Goal: Information Seeking & Learning: Learn about a topic

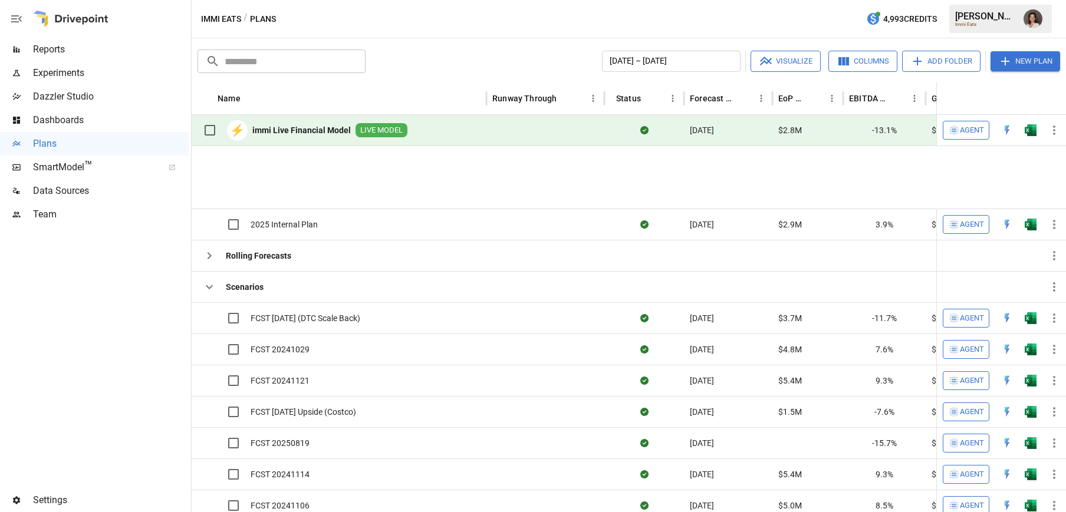
scroll to position [143, 0]
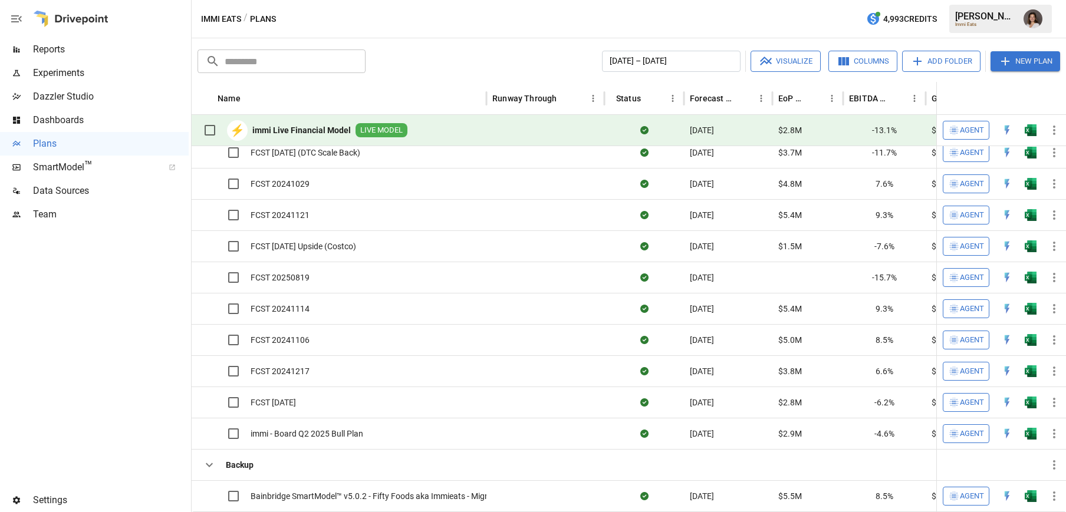
click at [118, 45] on span "Reports" at bounding box center [111, 49] width 156 height 14
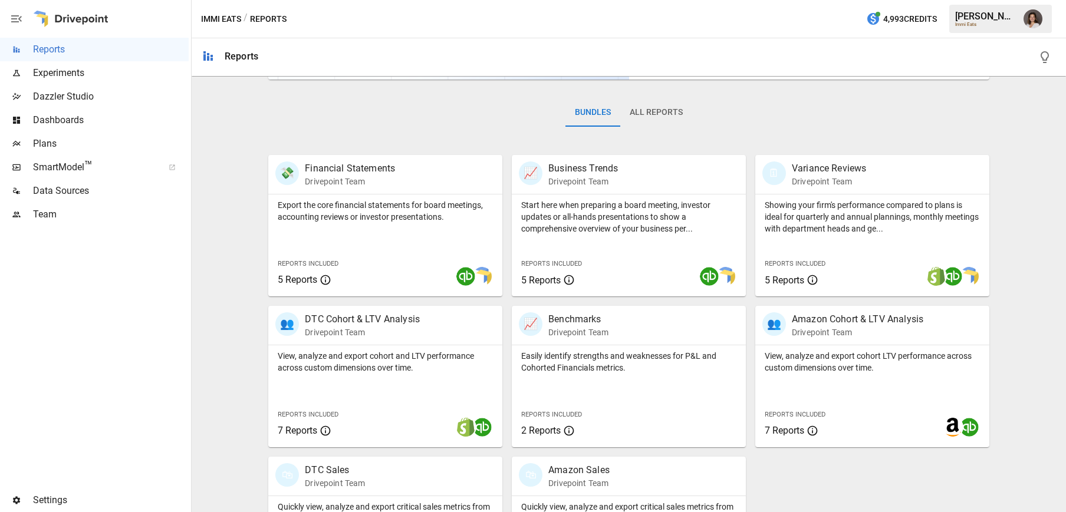
scroll to position [219, 0]
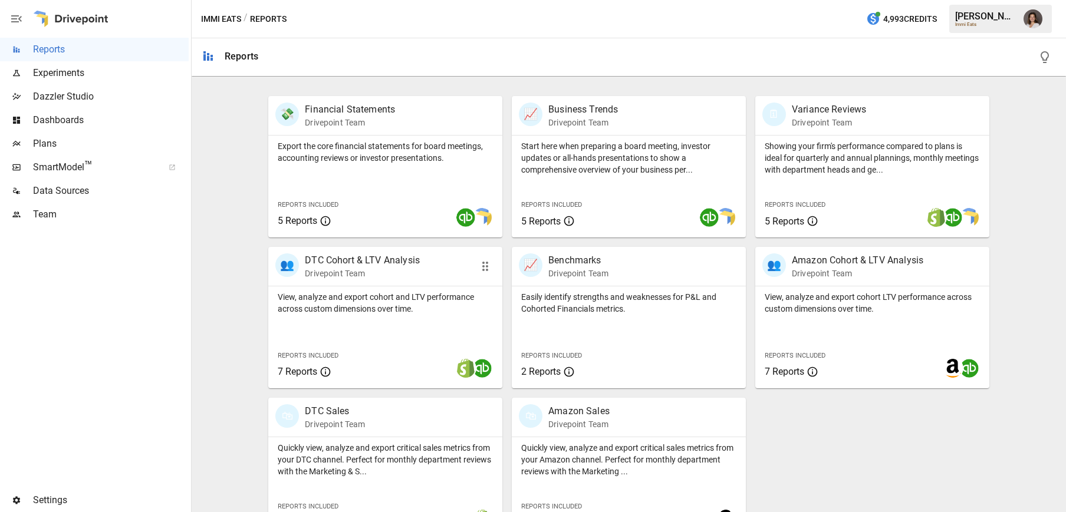
click at [405, 308] on p "View, analyze and export cohort and LTV performance across custom dimensions ov…" at bounding box center [385, 303] width 215 height 24
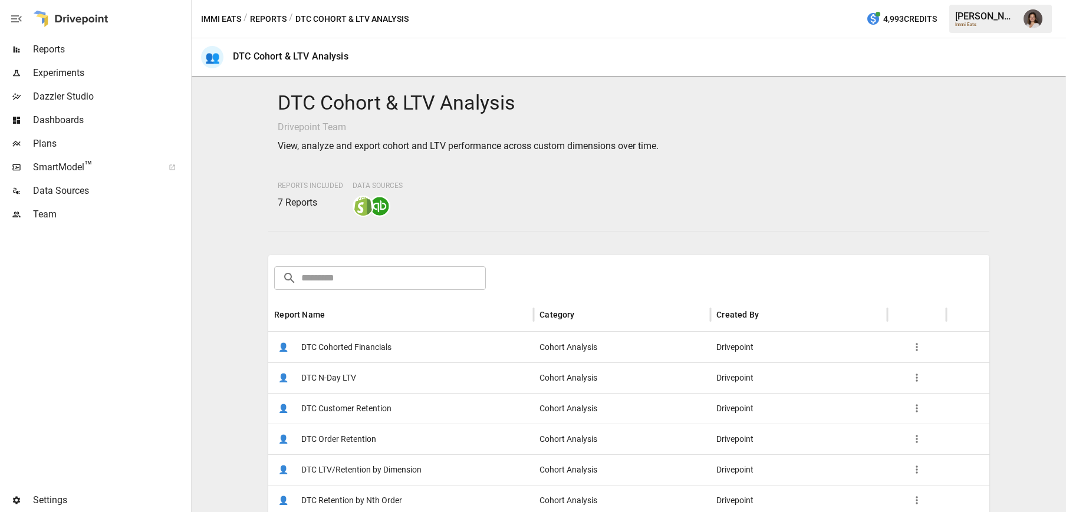
click at [383, 350] on span "DTC Cohorted Financials" at bounding box center [346, 347] width 90 height 30
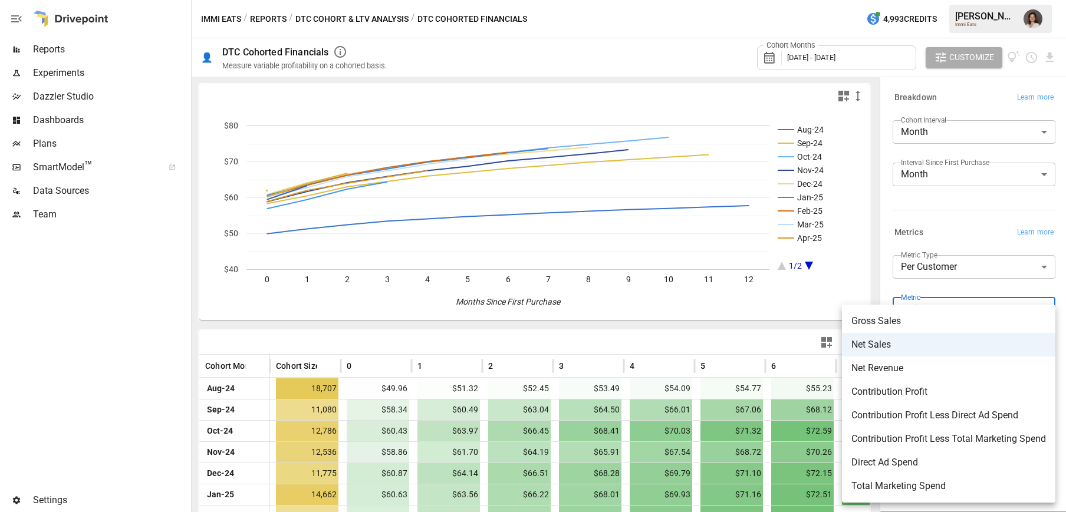
click at [942, 0] on body "Reports Experiments Dazzler Studio Dashboards Plans SmartModel ™ Data Sources T…" at bounding box center [533, 0] width 1066 height 0
click at [930, 417] on span "Contribution Profit Less Direct Ad Spend" at bounding box center [948, 415] width 195 height 14
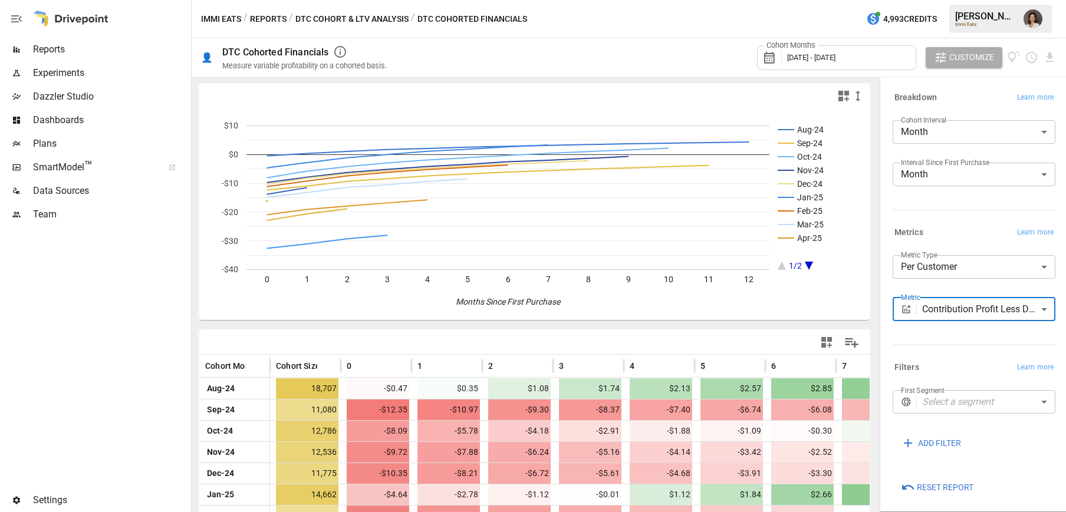
click at [942, 0] on body "Reports Experiments Dazzler Studio Dashboards Plans SmartModel ™ Data Sources T…" at bounding box center [533, 0] width 1066 height 0
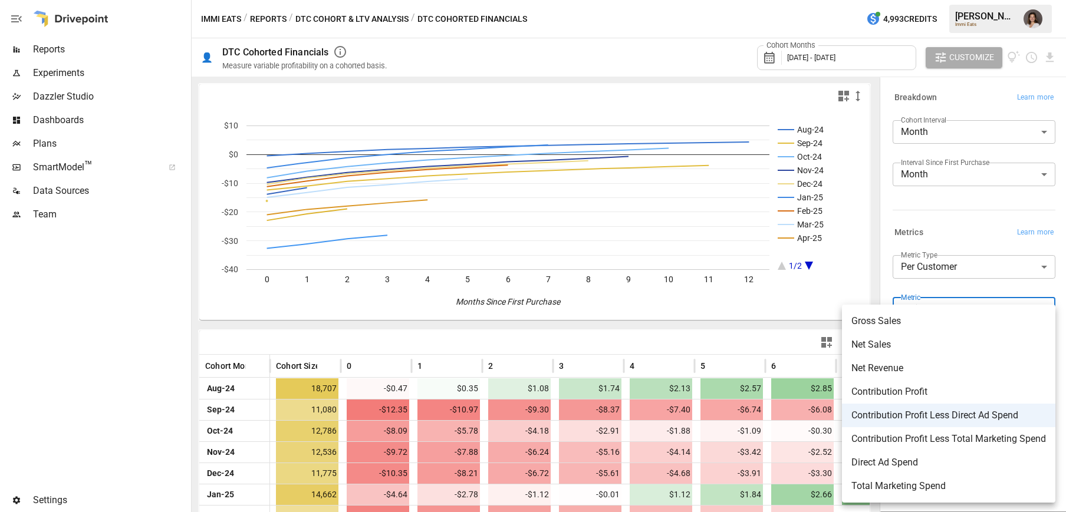
click at [893, 340] on span "Net Sales" at bounding box center [948, 345] width 195 height 14
type input "*********"
